Goal: Task Accomplishment & Management: Manage account settings

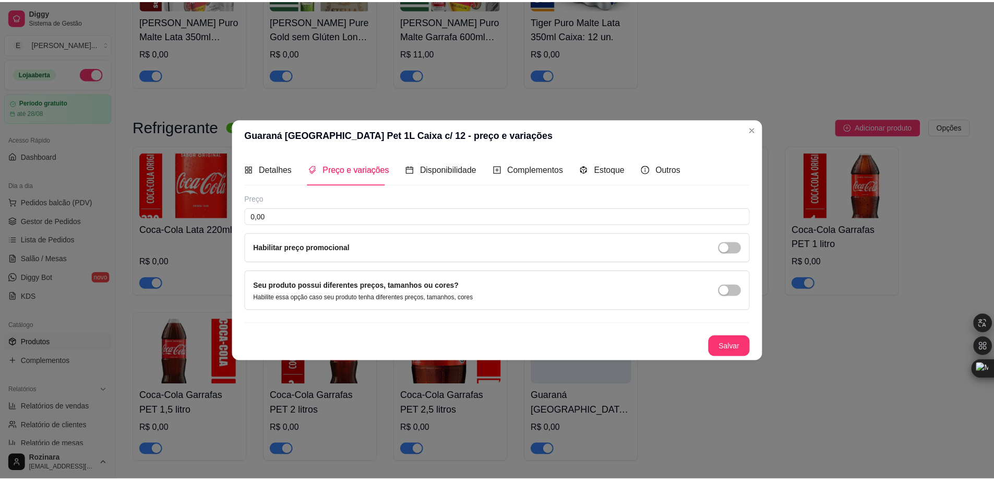
scroll to position [2192, 0]
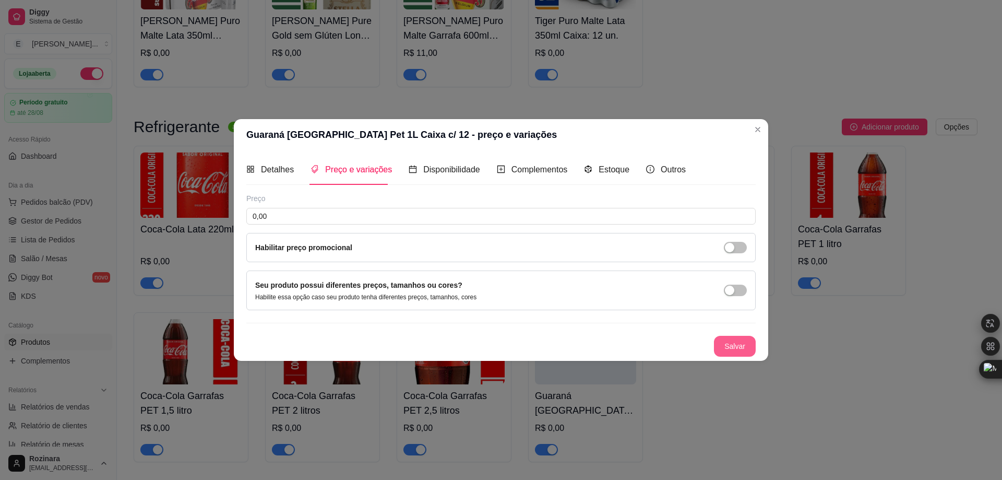
click at [736, 352] on button "Salvar" at bounding box center [735, 346] width 42 height 21
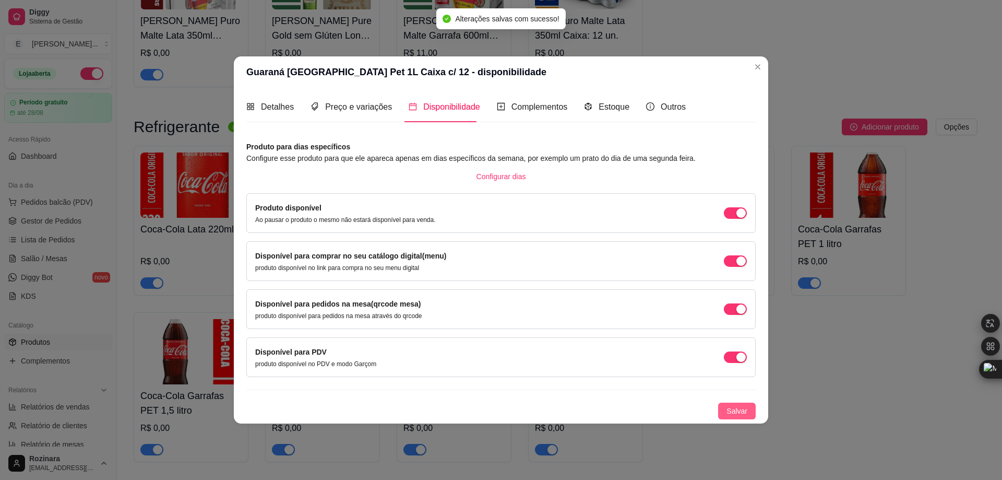
click at [742, 412] on span "Salvar" at bounding box center [737, 410] width 21 height 11
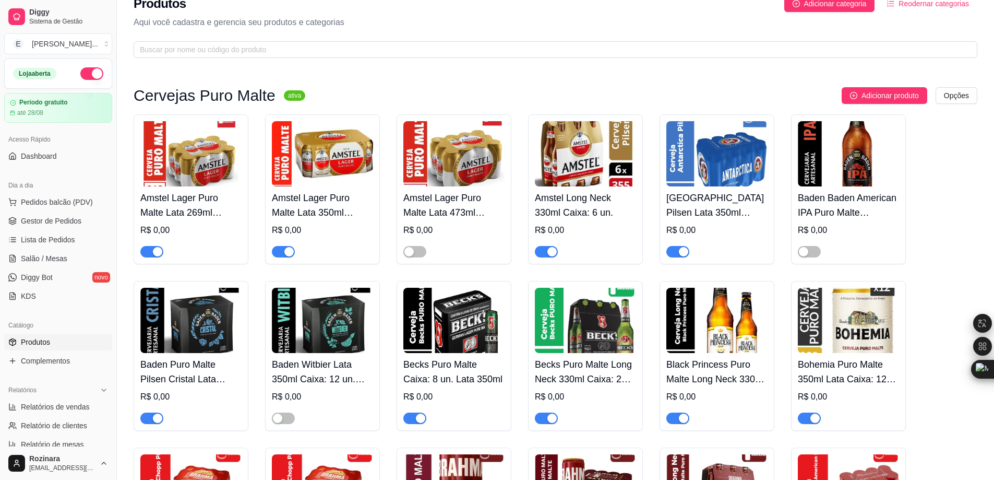
scroll to position [0, 0]
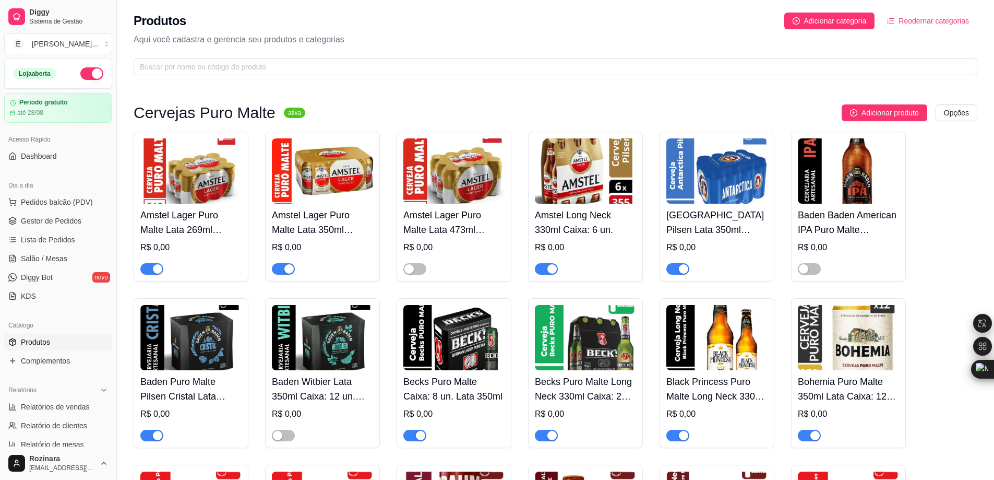
click at [179, 184] on img at bounding box center [190, 170] width 101 height 65
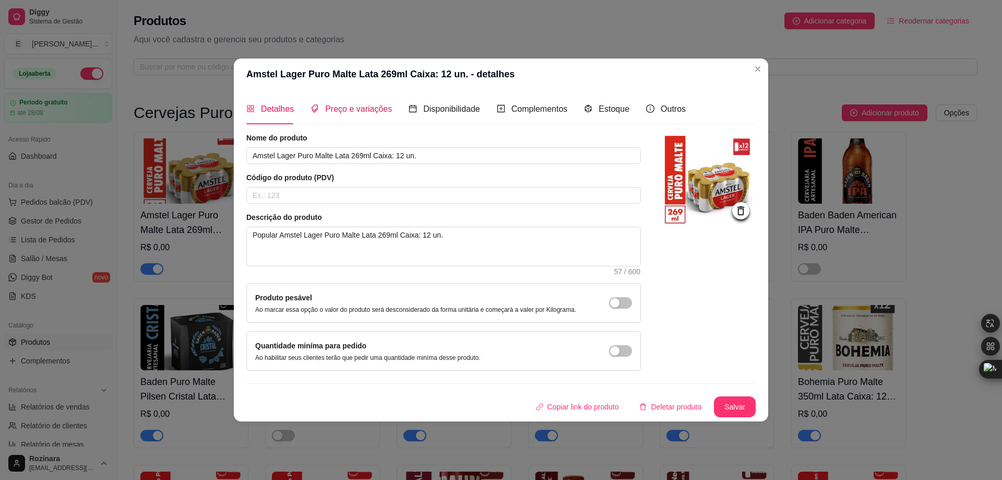
click at [343, 107] on span "Preço e variações" at bounding box center [358, 108] width 67 height 9
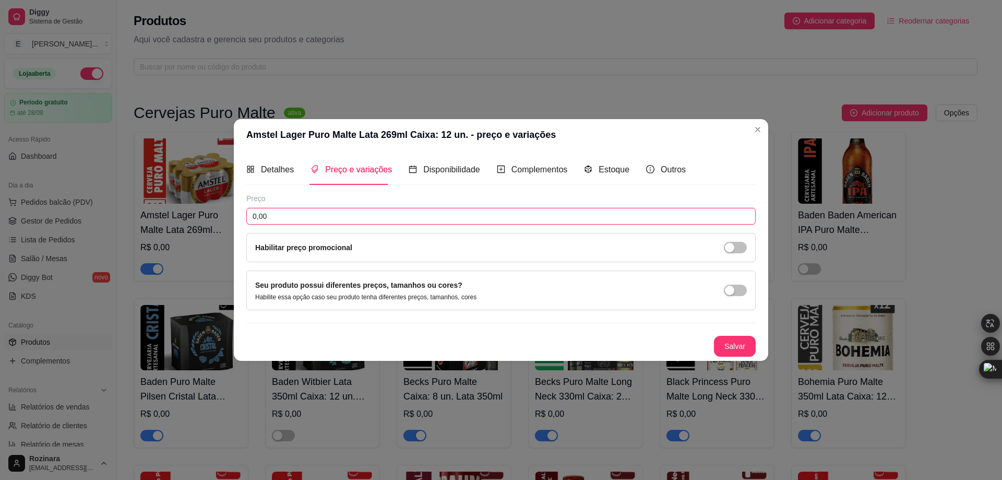
click at [277, 214] on input "0,00" at bounding box center [500, 216] width 509 height 17
drag, startPoint x: 277, startPoint y: 214, endPoint x: 176, endPoint y: 205, distance: 101.1
click at [176, 205] on div "Amstel Lager Puro Malte Lata 269ml Caixa: 12 un. - preço e variações Detalhes P…" at bounding box center [501, 240] width 1002 height 480
type input "65,00"
click at [725, 344] on button "Salvar" at bounding box center [735, 346] width 41 height 20
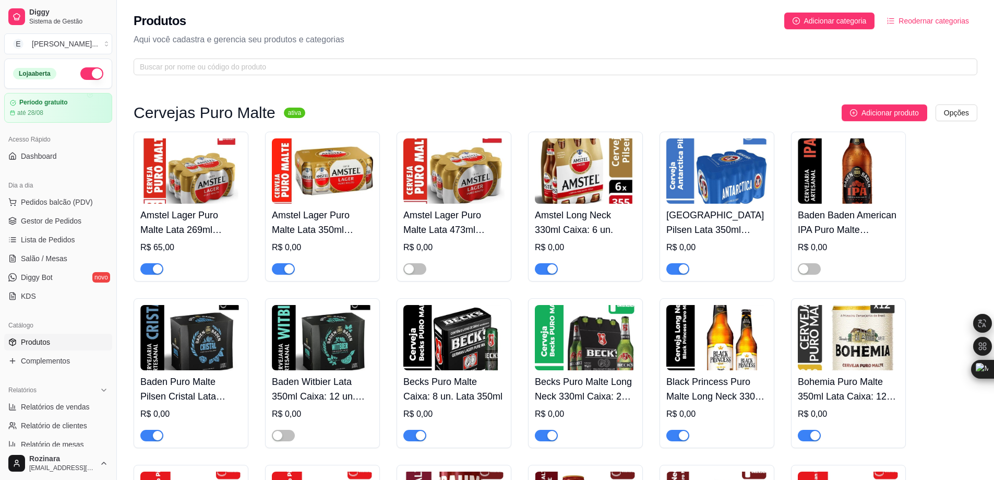
click at [327, 179] on img at bounding box center [322, 170] width 101 height 65
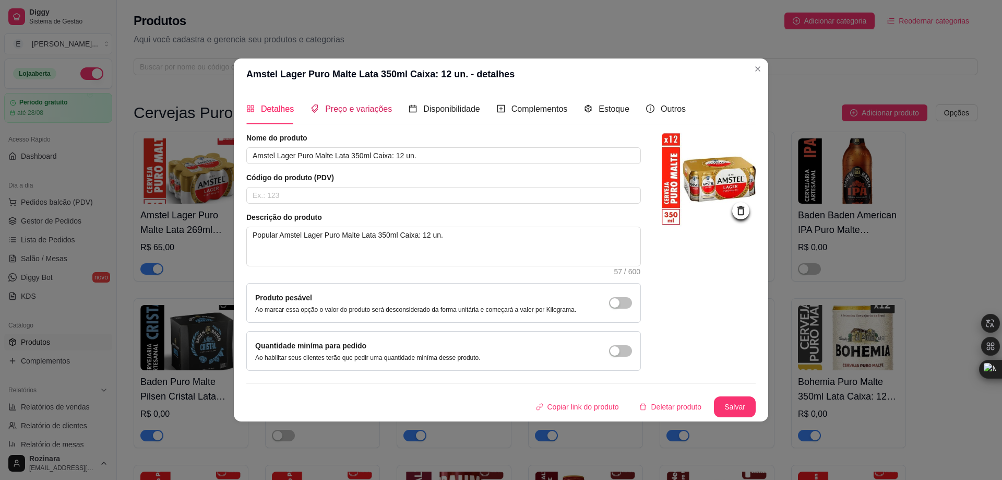
click at [358, 113] on span "Preço e variações" at bounding box center [358, 108] width 67 height 9
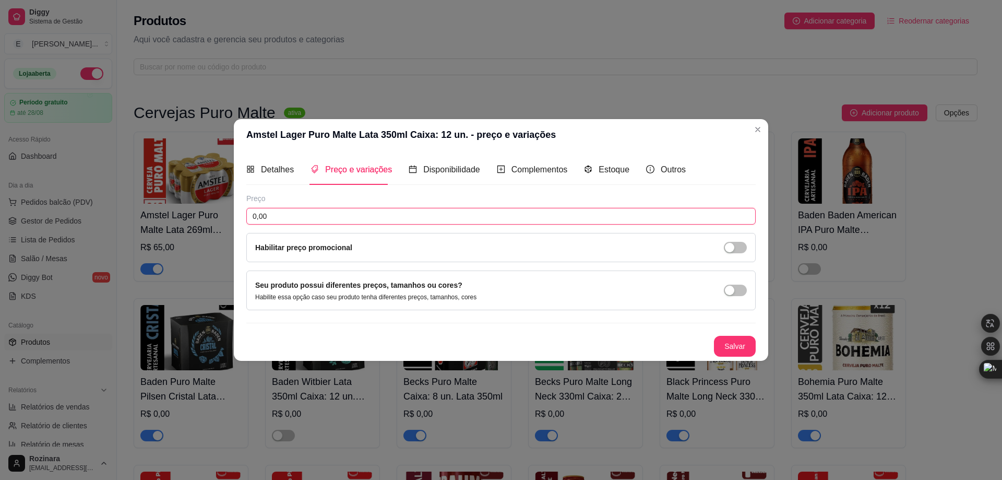
click at [267, 218] on input "0,00" at bounding box center [500, 216] width 509 height 17
type input "75,00"
click at [737, 346] on button "Salvar" at bounding box center [735, 346] width 41 height 20
click at [740, 343] on button "Salvar" at bounding box center [735, 346] width 42 height 21
